Goal: Use online tool/utility: Utilize a website feature to perform a specific function

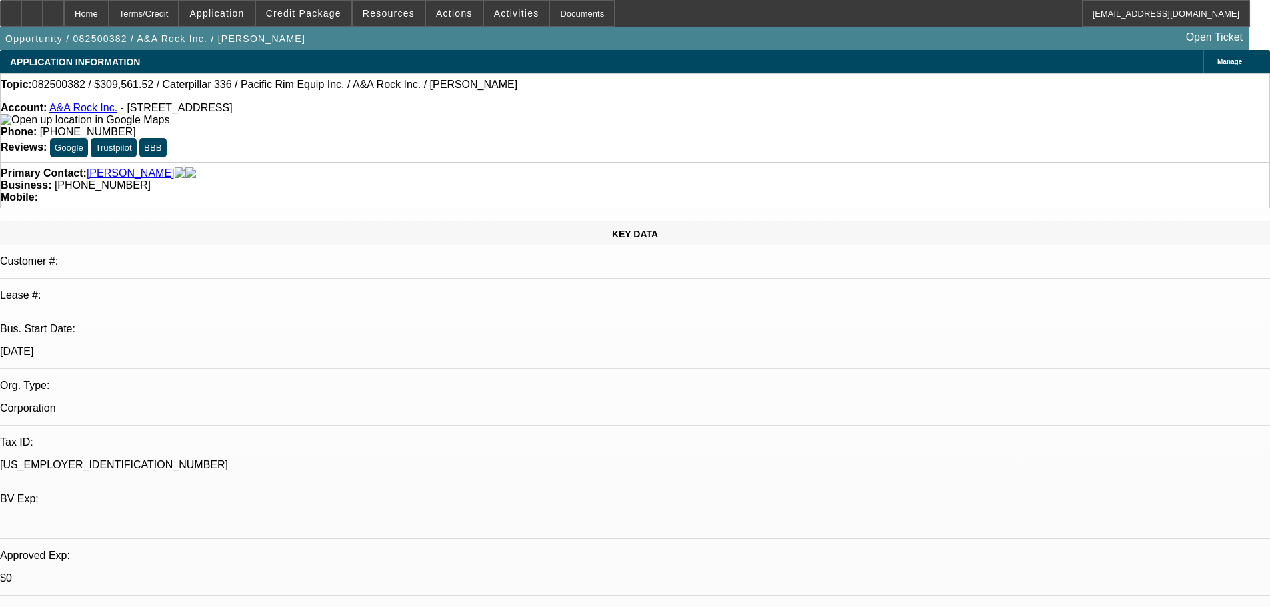
select select "0"
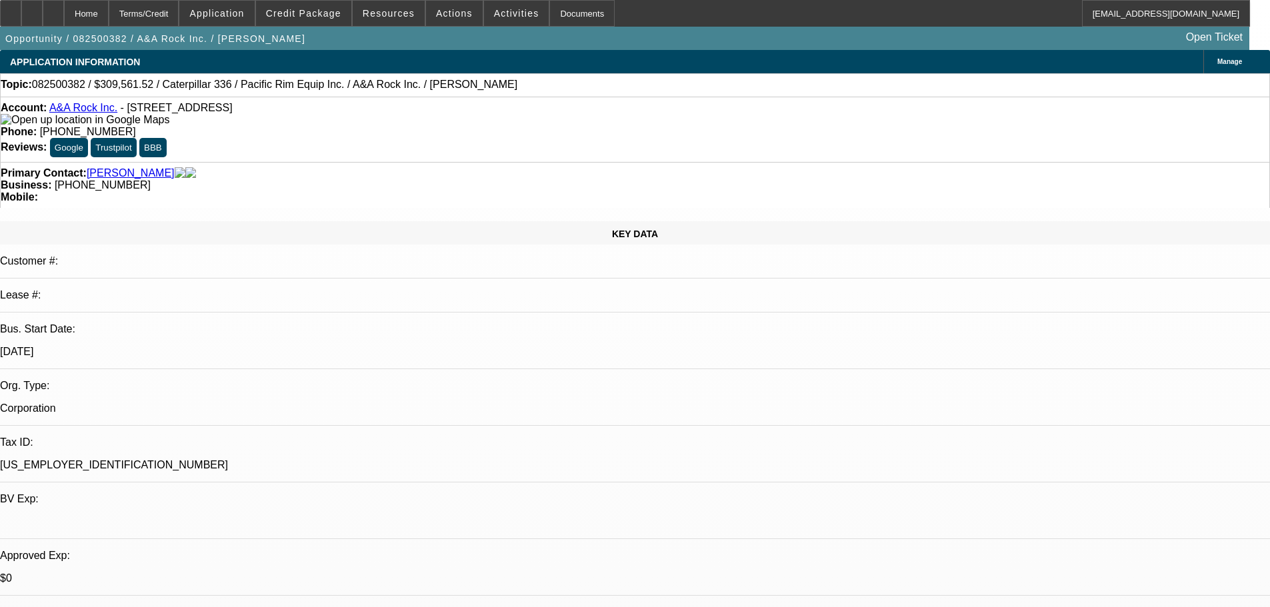
select select "0"
select select "1"
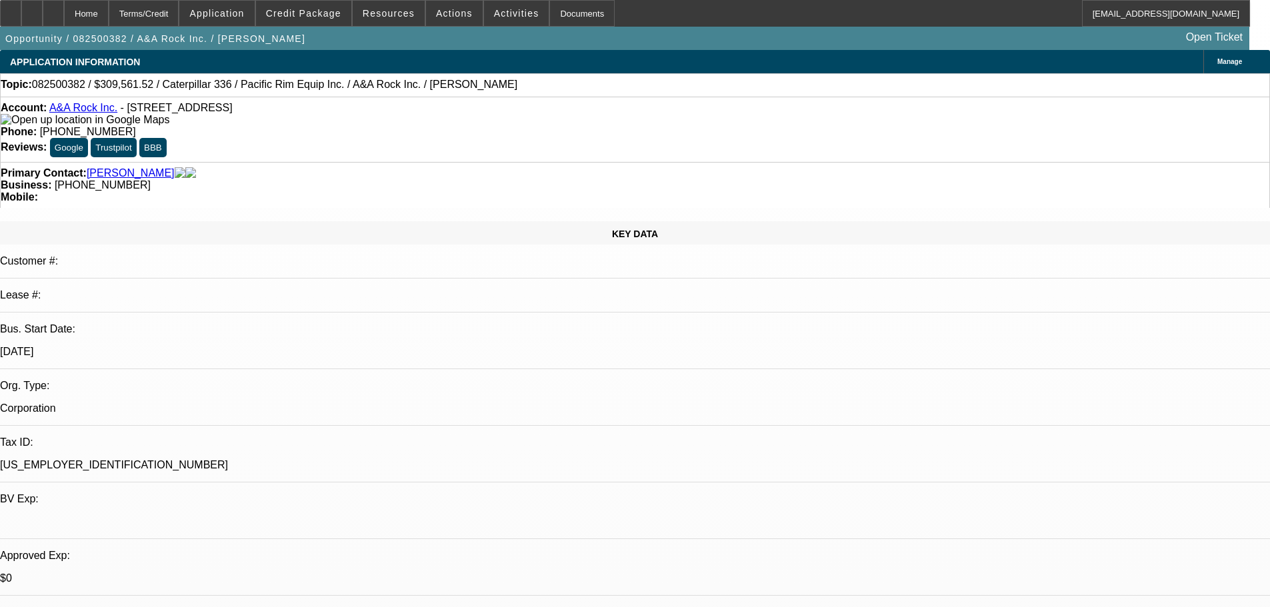
select select "2"
select select "6"
select select "1"
select select "2"
select select "6"
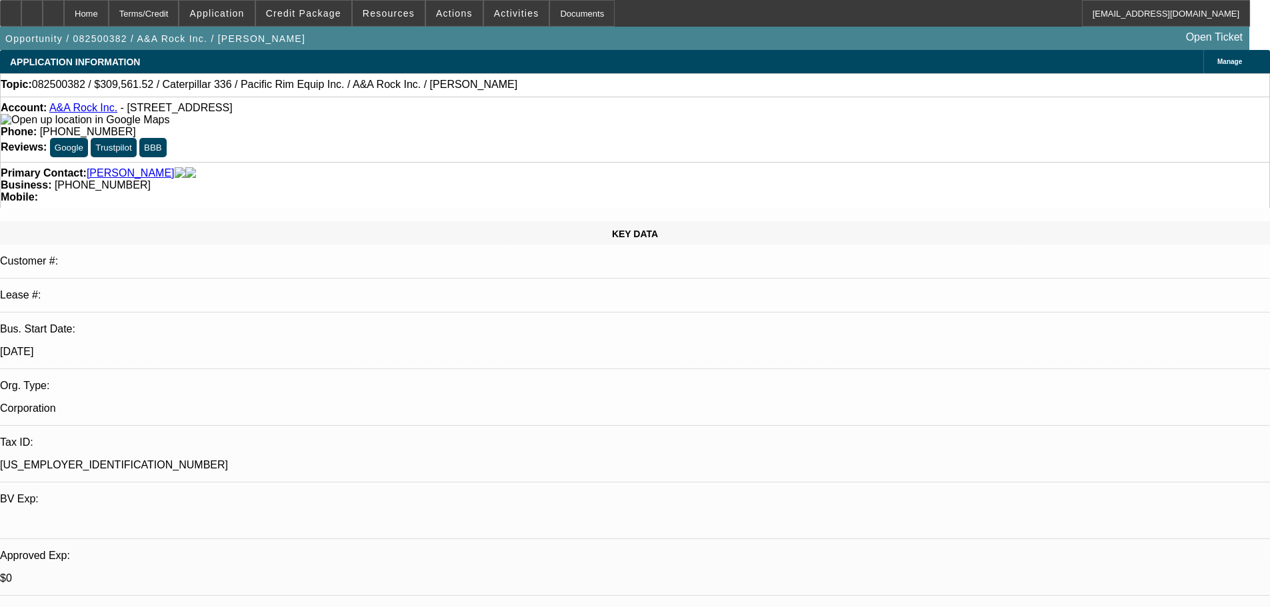
select select "1"
select select "2"
select select "6"
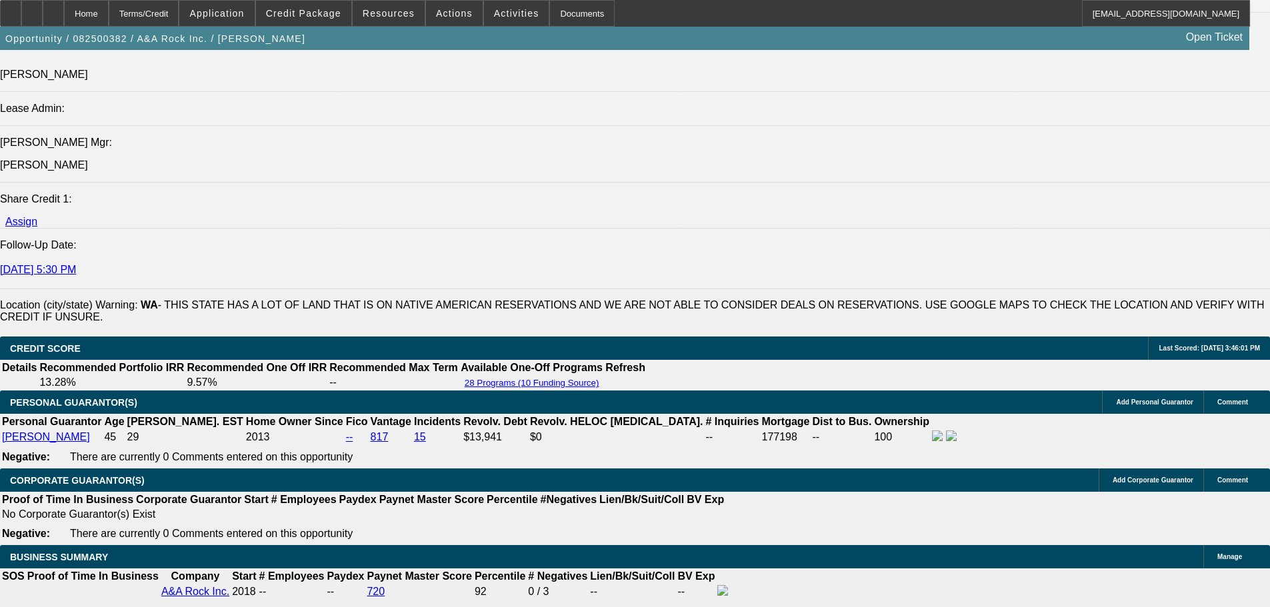
scroll to position [1733, 0]
